Goal: Task Accomplishment & Management: Complete application form

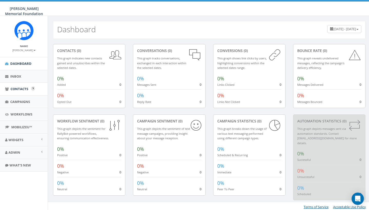
click at [26, 87] on span "Contacts" at bounding box center [20, 89] width 18 height 5
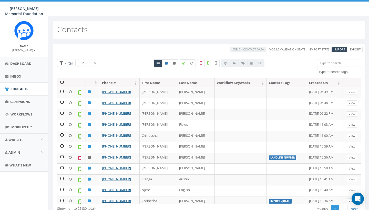
select select
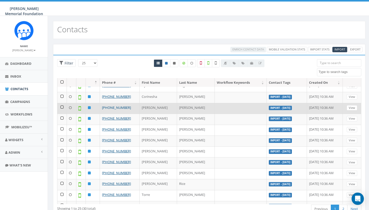
scroll to position [102, 0]
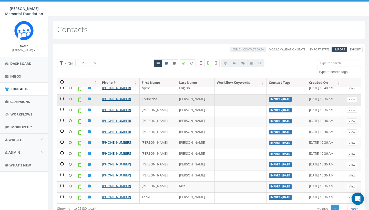
click at [62, 96] on td at bounding box center [61, 99] width 9 height 11
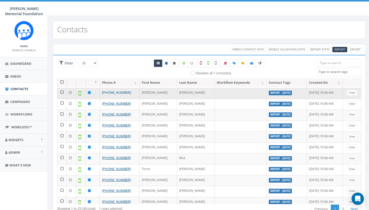
scroll to position [132, 0]
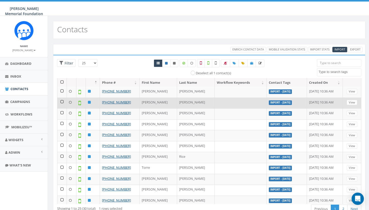
click at [62, 100] on td at bounding box center [61, 103] width 9 height 11
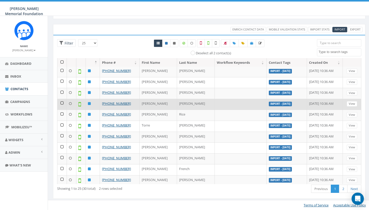
scroll to position [20, 0]
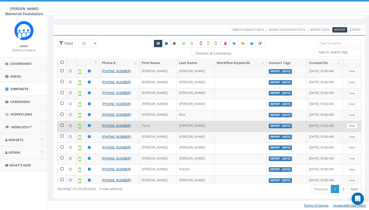
click at [62, 121] on td at bounding box center [61, 126] width 9 height 11
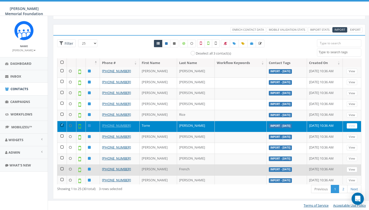
click at [63, 166] on td at bounding box center [61, 170] width 9 height 11
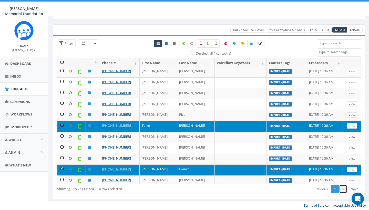
click at [345, 190] on link "2" at bounding box center [343, 189] width 8 height 8
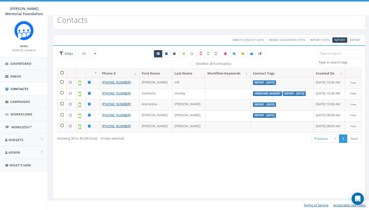
scroll to position [0, 0]
click at [333, 140] on link "1" at bounding box center [335, 139] width 8 height 8
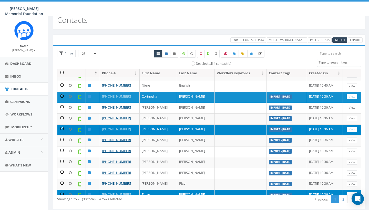
scroll to position [102, 0]
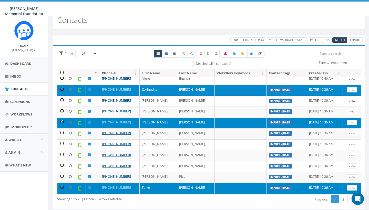
click at [354, 89] on link "View" at bounding box center [352, 89] width 11 height 5
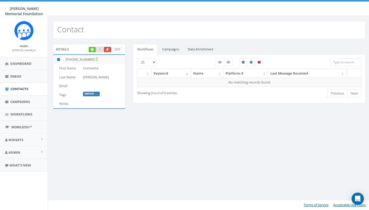
click at [117, 49] on link "Edit" at bounding box center [118, 49] width 10 height 5
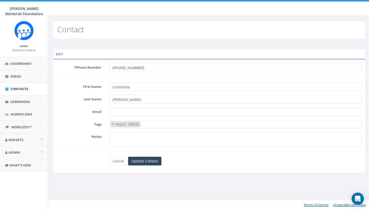
select select "Import - 02/25/2025"
click at [120, 162] on link "Cancel" at bounding box center [118, 161] width 18 height 9
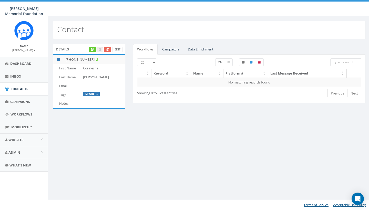
click at [106, 49] on icon at bounding box center [107, 49] width 3 height 3
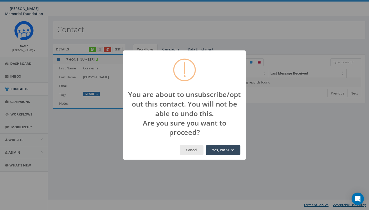
click at [195, 148] on button "Cancel" at bounding box center [192, 150] width 24 height 10
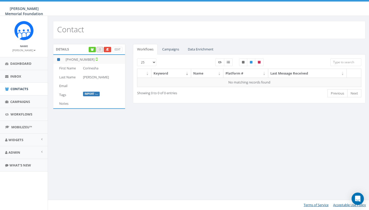
click at [173, 50] on link "Campaigns" at bounding box center [170, 49] width 25 height 11
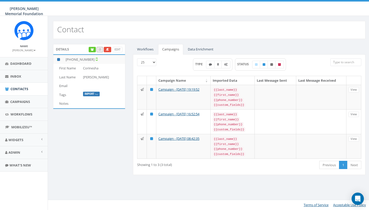
click at [146, 51] on link "Workflows" at bounding box center [145, 49] width 25 height 11
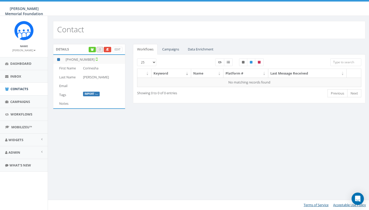
click at [164, 49] on link "Campaigns" at bounding box center [170, 49] width 25 height 11
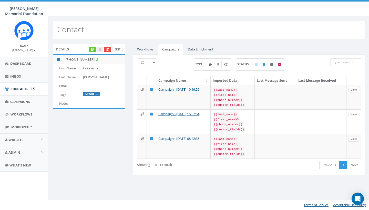
click at [24, 89] on span "Contacts" at bounding box center [20, 89] width 18 height 5
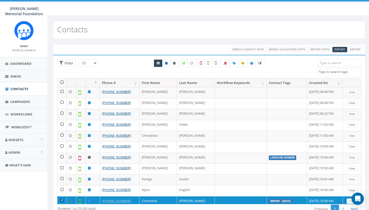
select select
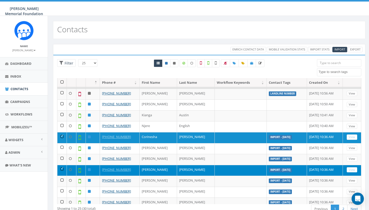
scroll to position [71, 0]
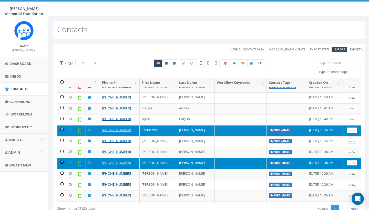
click at [70, 128] on icon at bounding box center [70, 129] width 3 height 3
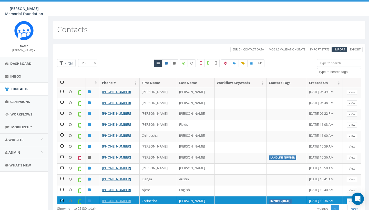
scroll to position [0, 0]
click at [226, 62] on icon at bounding box center [226, 63] width 4 height 3
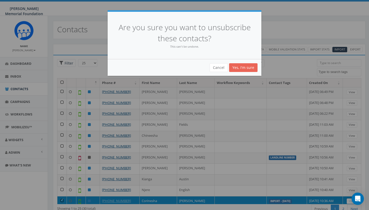
click at [241, 66] on link "Yes, I'm sure" at bounding box center [243, 67] width 28 height 9
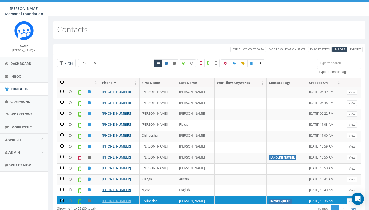
select select
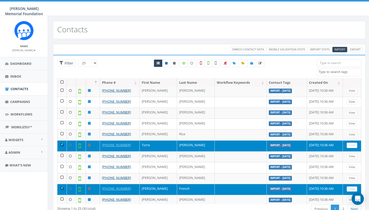
scroll to position [154, 0]
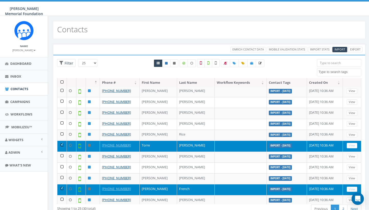
click at [64, 142] on td at bounding box center [61, 146] width 9 height 11
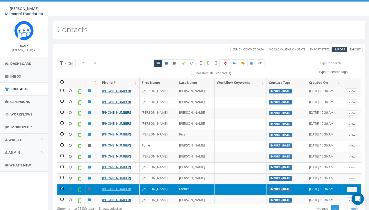
click at [62, 184] on td at bounding box center [61, 189] width 9 height 11
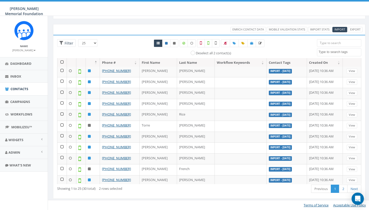
scroll to position [20, 0]
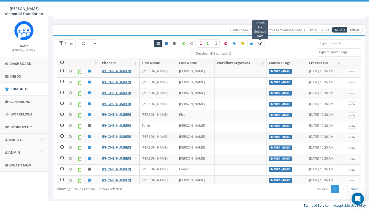
click at [260, 44] on icon at bounding box center [260, 43] width 3 height 3
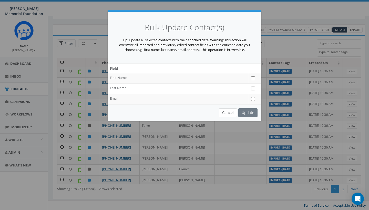
click at [232, 109] on button "Cancel" at bounding box center [228, 112] width 18 height 9
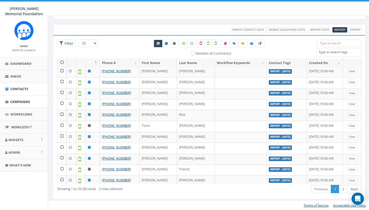
click at [14, 102] on span "Campaigns" at bounding box center [20, 101] width 20 height 5
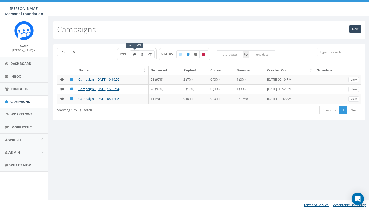
click at [132, 55] on label at bounding box center [134, 55] width 9 height 8
checkbox input "true"
click at [29, 64] on span "Dashboard" at bounding box center [20, 63] width 21 height 5
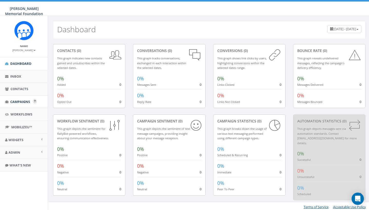
click at [22, 101] on span "Campaigns" at bounding box center [20, 101] width 20 height 5
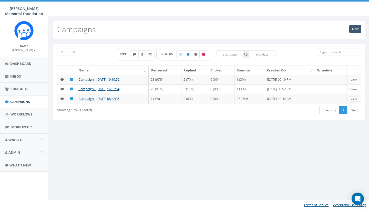
click at [355, 29] on link "New" at bounding box center [355, 29] width 12 height 8
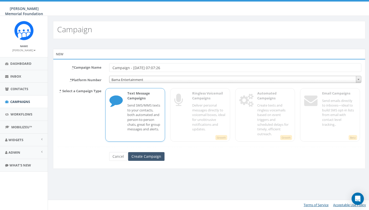
click at [138, 155] on input "Create Campaign" at bounding box center [146, 156] width 36 height 9
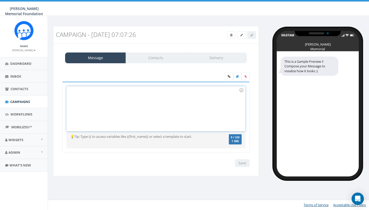
click at [81, 89] on div at bounding box center [156, 108] width 178 height 45
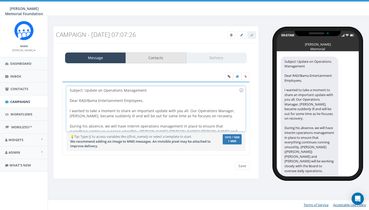
click at [160, 56] on link "Contacts" at bounding box center [156, 58] width 61 height 11
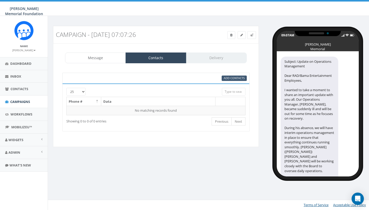
click at [224, 78] on link "Add Contacts" at bounding box center [234, 78] width 25 height 5
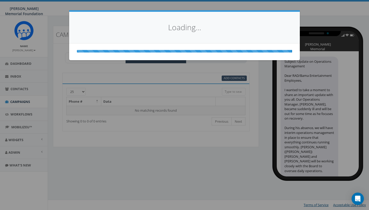
select select
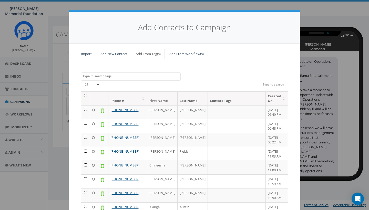
click at [87, 94] on th at bounding box center [85, 99] width 9 height 14
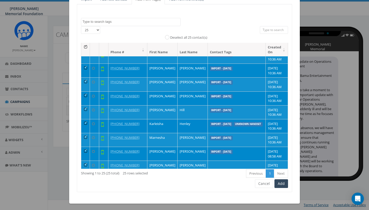
scroll to position [54, 0]
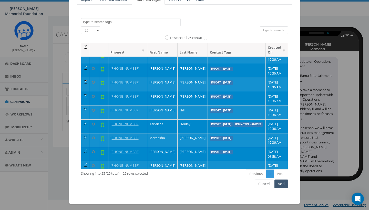
click at [283, 182] on button "Add" at bounding box center [282, 184] width 14 height 9
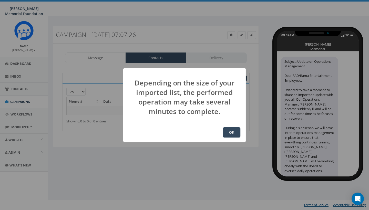
click at [231, 134] on button "OK" at bounding box center [231, 132] width 17 height 10
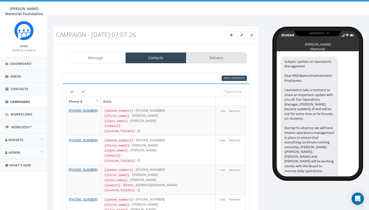
click at [213, 58] on link "Delivery" at bounding box center [216, 58] width 61 height 11
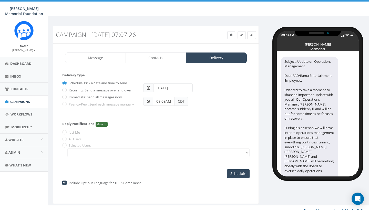
click at [101, 98] on label "Immediate: Send all messages now" at bounding box center [94, 97] width 54 height 5
click at [66, 98] on input "Immediate: Send all messages now" at bounding box center [63, 97] width 3 height 3
radio input "true"
click at [236, 175] on input "Send Now" at bounding box center [238, 173] width 24 height 9
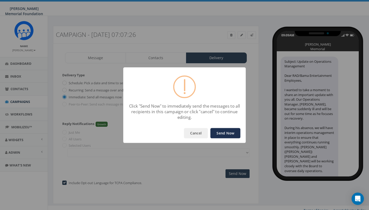
click at [216, 133] on button "Send Now" at bounding box center [226, 133] width 30 height 10
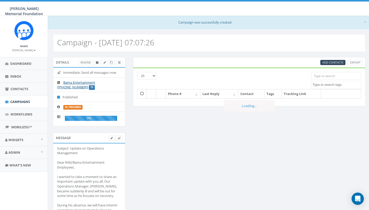
select select
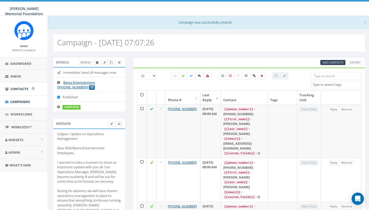
click at [18, 89] on span "Contacts" at bounding box center [20, 89] width 18 height 5
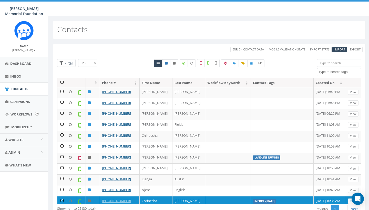
select select
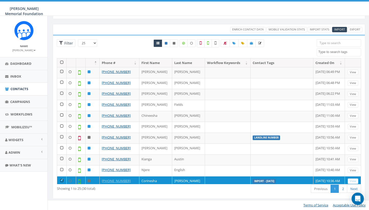
scroll to position [20, 0]
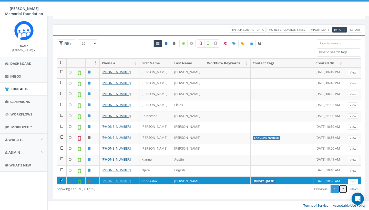
click at [345, 191] on link "2" at bounding box center [343, 189] width 8 height 8
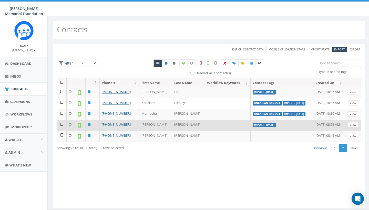
scroll to position [0, 0]
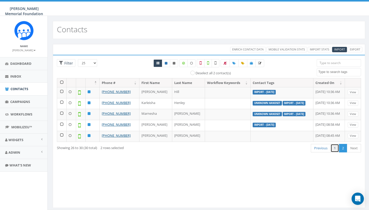
click at [333, 147] on link "1" at bounding box center [335, 148] width 8 height 8
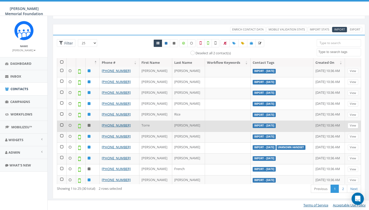
scroll to position [20, 0]
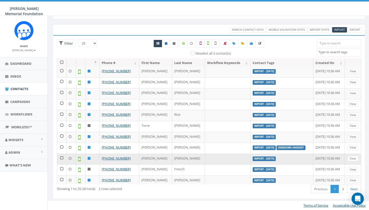
click at [62, 154] on td at bounding box center [61, 159] width 9 height 11
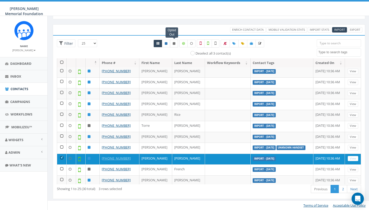
click at [174, 44] on icon at bounding box center [174, 43] width 3 height 3
radio input "true"
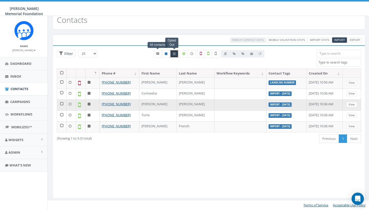
scroll to position [0, 0]
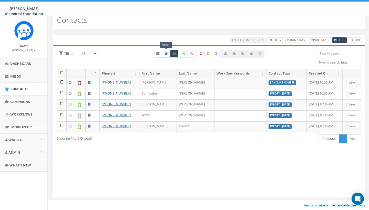
click at [166, 54] on icon at bounding box center [166, 53] width 3 height 3
radio input "true"
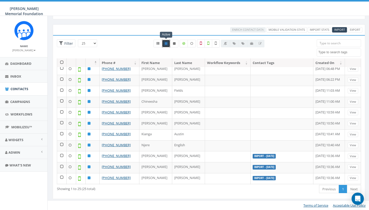
scroll to position [14, 0]
